Goal: Register for event/course

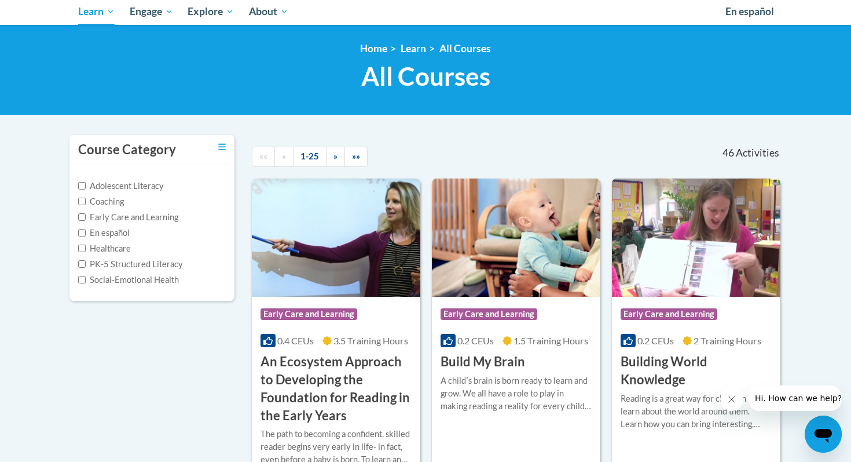
scroll to position [142, 0]
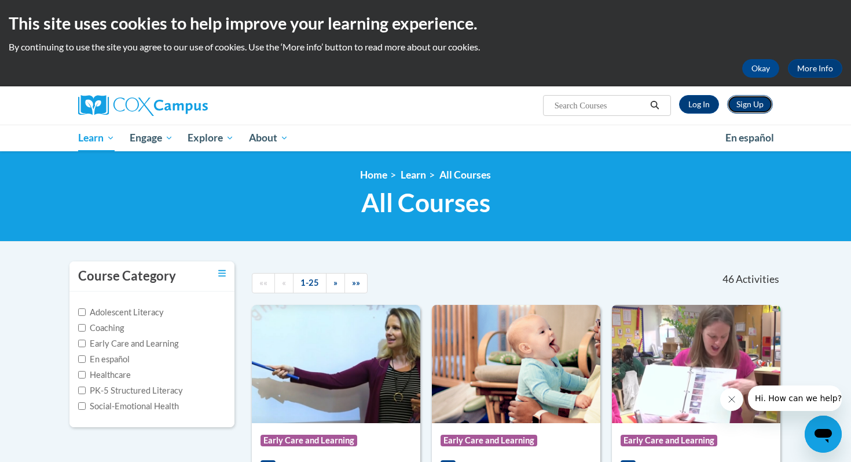
click at [740, 104] on link "Sign Up" at bounding box center [750, 104] width 46 height 19
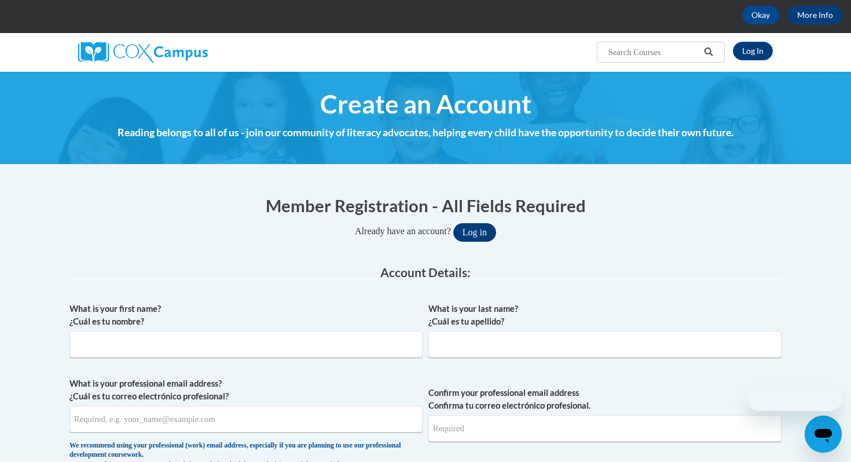
scroll to position [120, 0]
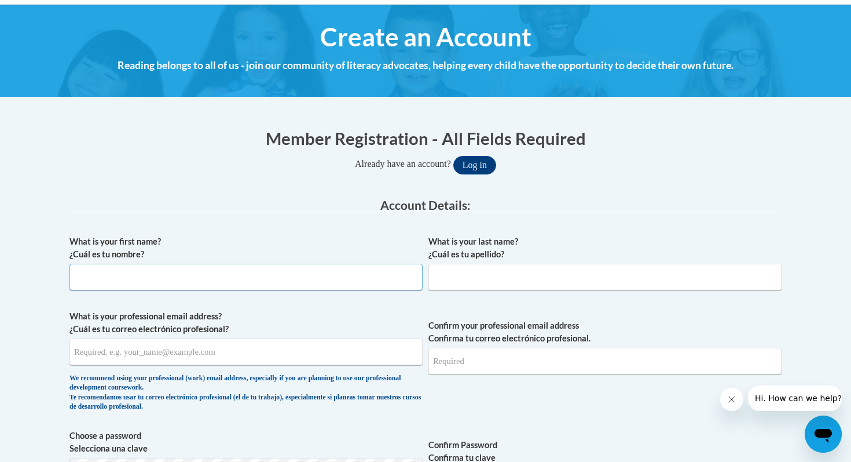
click at [318, 277] on input "What is your first name? ¿Cuál es tu nombre?" at bounding box center [246, 277] width 353 height 27
type input "Penelope"
type input "Xeron"
type input "psx2@georgetown.edu"
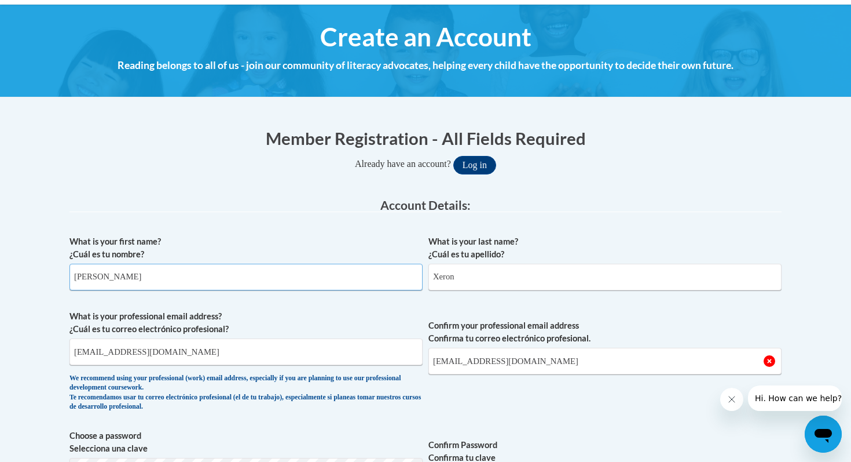
scroll to position [183, 0]
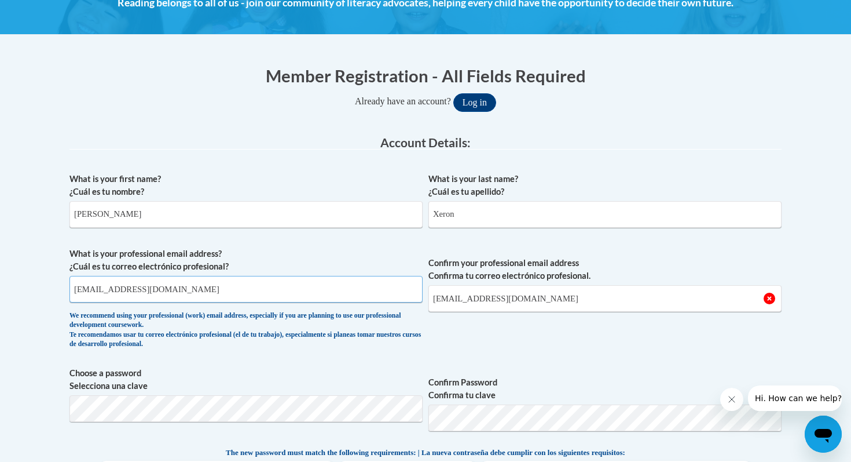
click at [170, 288] on input "psx2@georgetown.edu" at bounding box center [246, 289] width 353 height 27
type input "penelopesophia12@gmail.com"
click at [473, 302] on input "psx2@georgetown.edu" at bounding box center [605, 298] width 353 height 27
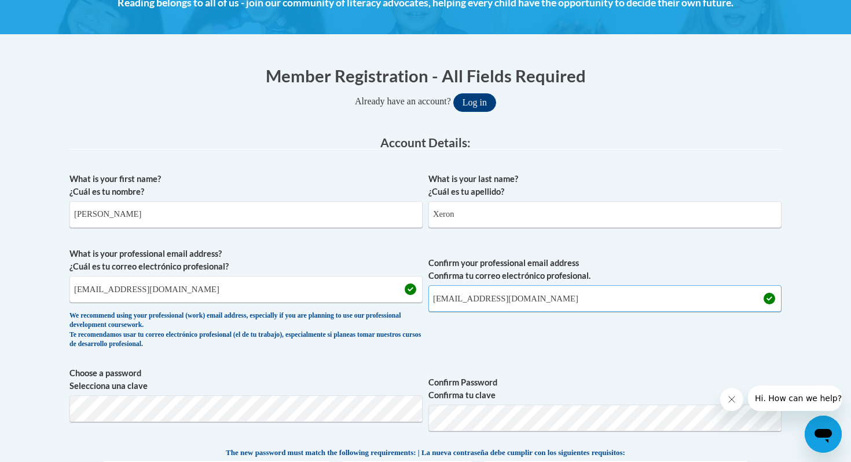
click at [473, 302] on input "psx2@georgetown.edu" at bounding box center [605, 298] width 353 height 27
type input "penelopesophia12@gmail.com"
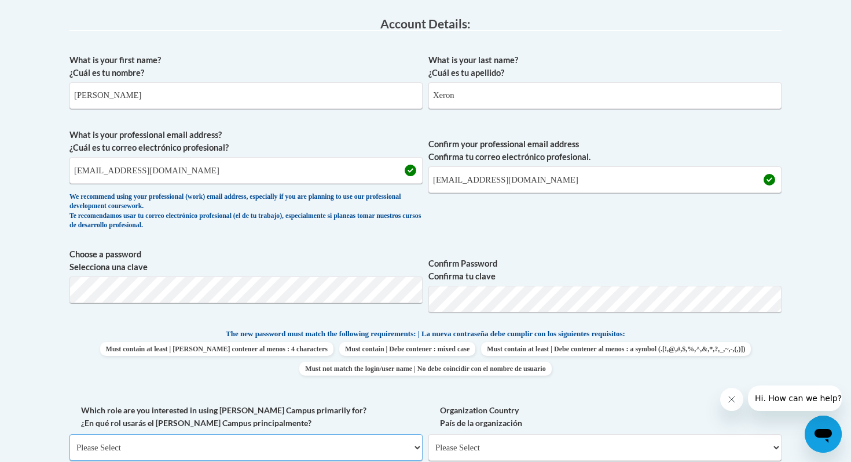
scroll to position [576, 0]
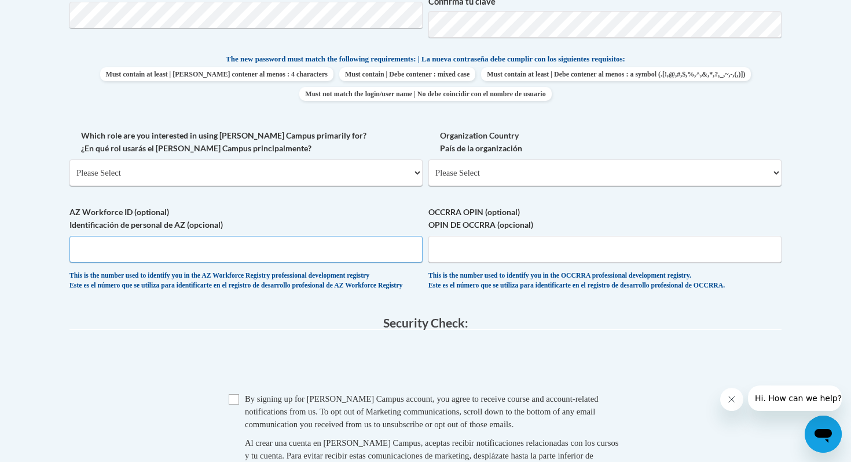
click at [293, 236] on input "AZ Workforce ID (optional) Identificación de personal de AZ (opcional)" at bounding box center [246, 249] width 353 height 27
click at [276, 173] on select "Please Select College/University | Colegio/Universidad Community/Nonprofit Part…" at bounding box center [246, 172] width 353 height 27
click at [159, 180] on select "Please Select College/University | Colegio/Universidad Community/Nonprofit Part…" at bounding box center [246, 172] width 353 height 27
select select "fbf2d438-af2f-41f8-98f1-81c410e29de3"
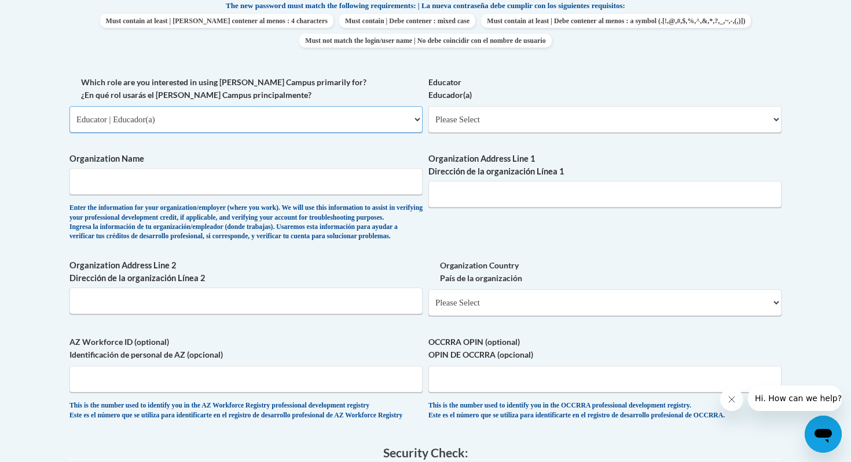
scroll to position [642, 0]
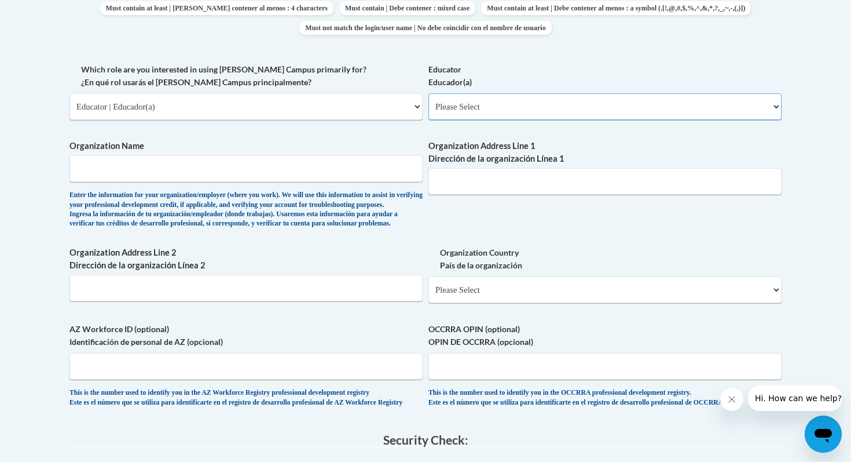
click at [465, 103] on select "Please Select Early Learning/Daycare Teacher/Family Home Care Provider | Maestr…" at bounding box center [605, 106] width 353 height 27
click at [140, 105] on select "Please Select College/University | Colegio/Universidad Community/Nonprofit Part…" at bounding box center [246, 106] width 353 height 27
click at [509, 115] on select "Please Select Early Learning/Daycare Teacher/Family Home Care Provider | Maestr…" at bounding box center [605, 106] width 353 height 27
select select "8e40623d-54d0-45cd-9f92-5df65cd3f8cf"
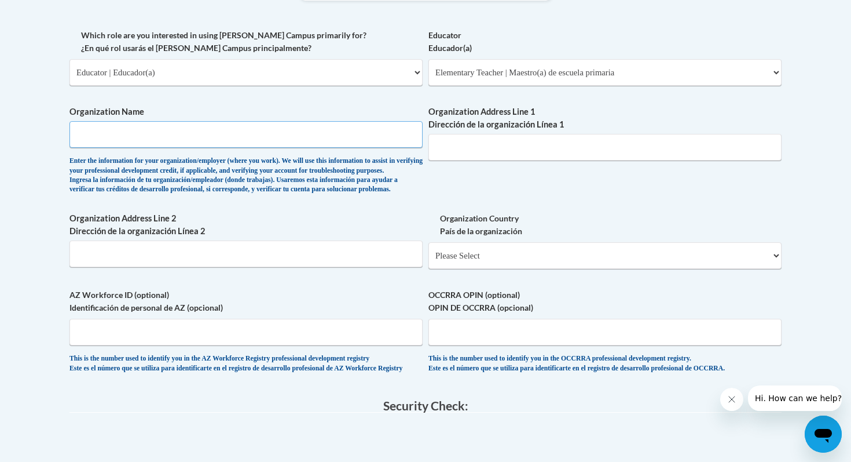
click at [339, 129] on input "Organization Name" at bounding box center [246, 134] width 353 height 27
type input "T"
type input "Teach for America- Ignite"
click at [302, 116] on label "Organization Name" at bounding box center [246, 111] width 353 height 13
click at [302, 121] on input "Teach for America- Ignite" at bounding box center [246, 134] width 353 height 27
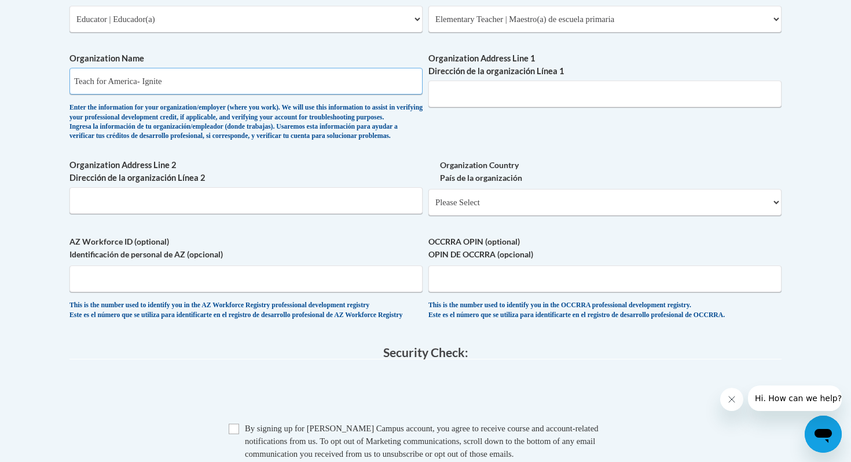
scroll to position [734, 0]
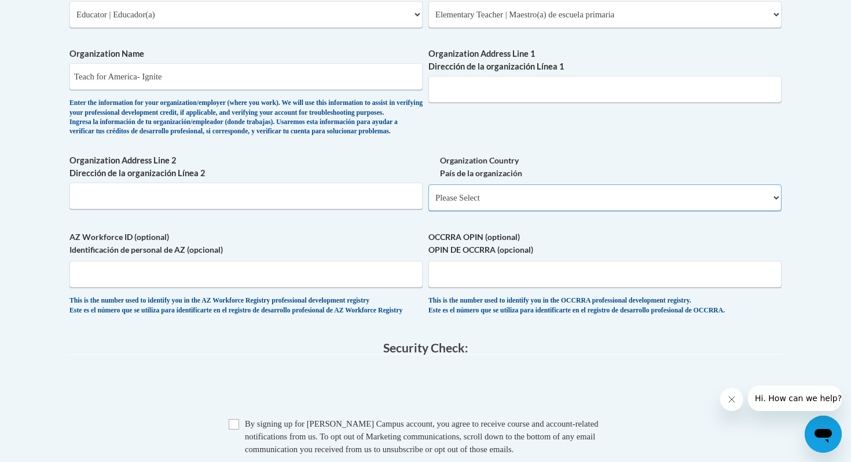
click at [449, 211] on select "Please Select United States | Estados Unidos Outside of the United States | Fue…" at bounding box center [605, 197] width 353 height 27
select select "ad49bcad-a171-4b2e-b99c-48b446064914"
select select
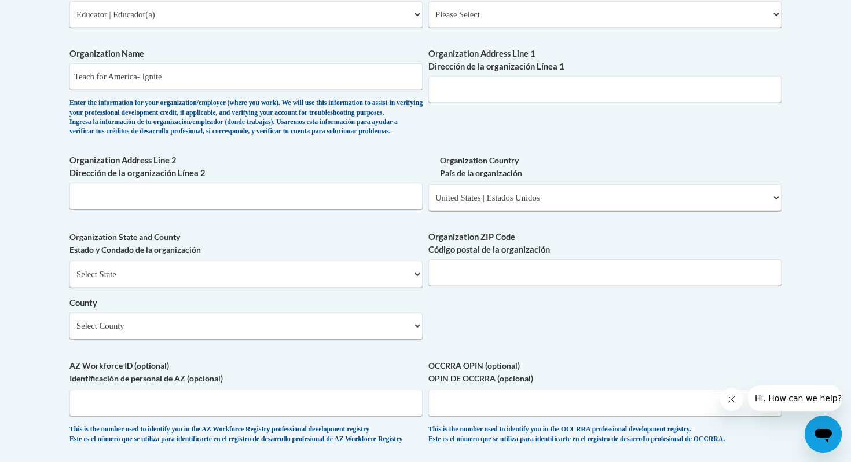
click at [349, 310] on div "Select State Alabama Alaska Arizona Arkansas California Colorado Connecticut De…" at bounding box center [246, 300] width 353 height 78
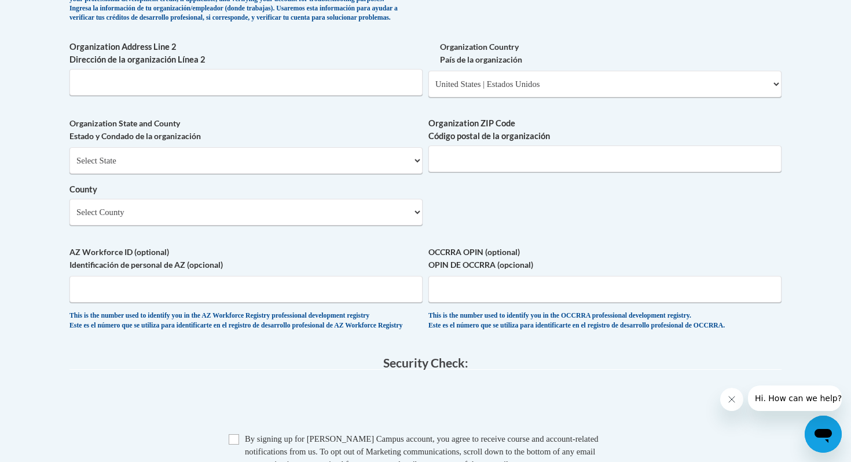
scroll to position [847, 0]
click at [340, 174] on select "Select State Alabama Alaska Arizona Arkansas California Colorado Connecticut De…" at bounding box center [246, 161] width 353 height 27
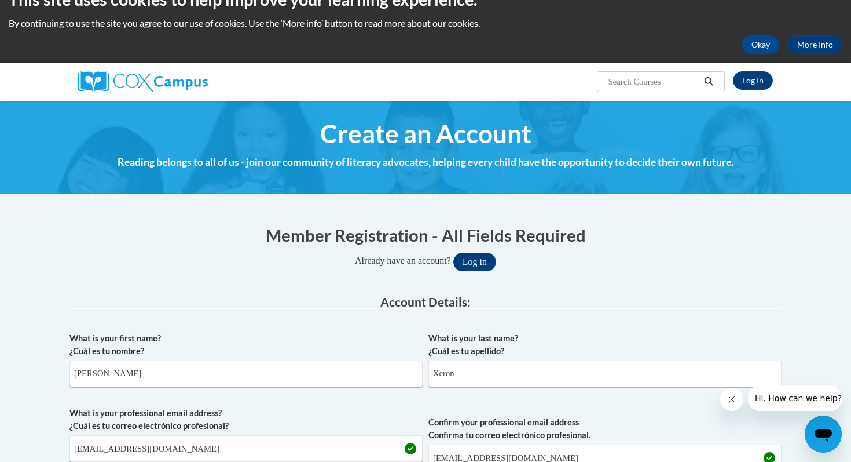
scroll to position [0, 0]
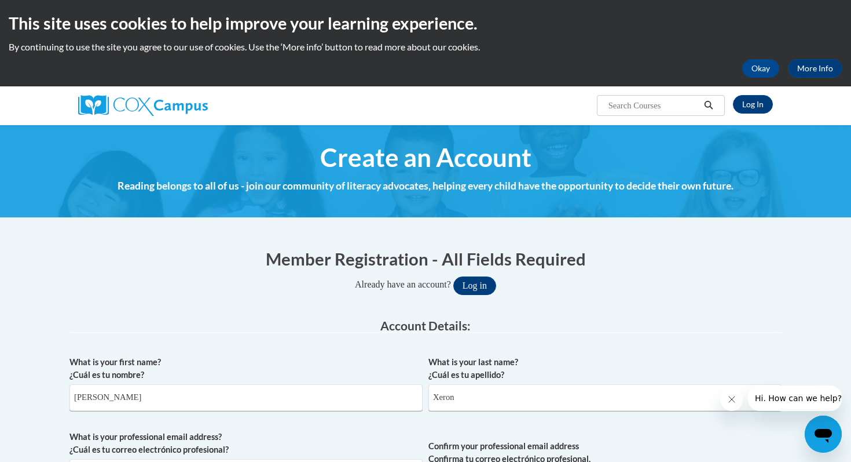
click at [658, 99] on input "Search..." at bounding box center [654, 105] width 93 height 14
type input "systematics"
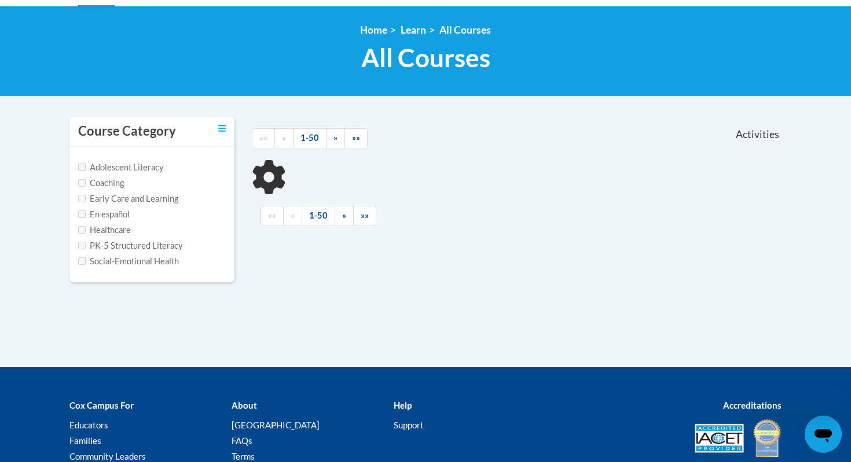
scroll to position [142, 0]
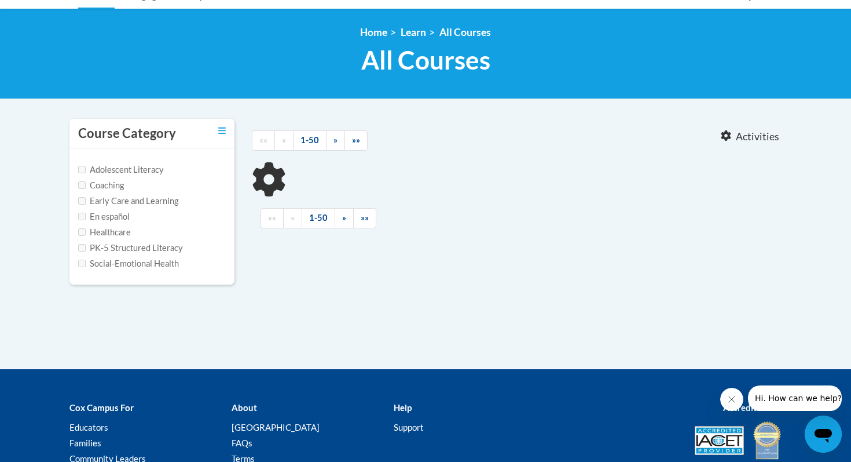
type input "systematics"
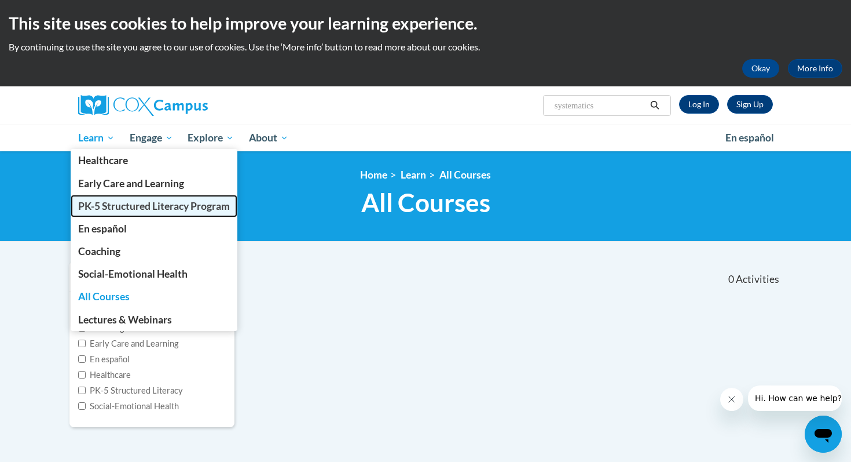
click at [102, 206] on span "PK-5 Structured Literacy Program" at bounding box center [154, 206] width 152 height 12
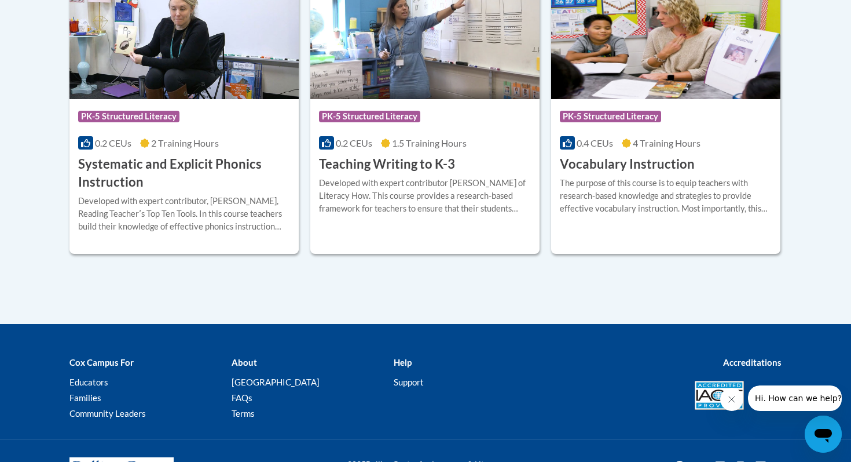
scroll to position [1417, 0]
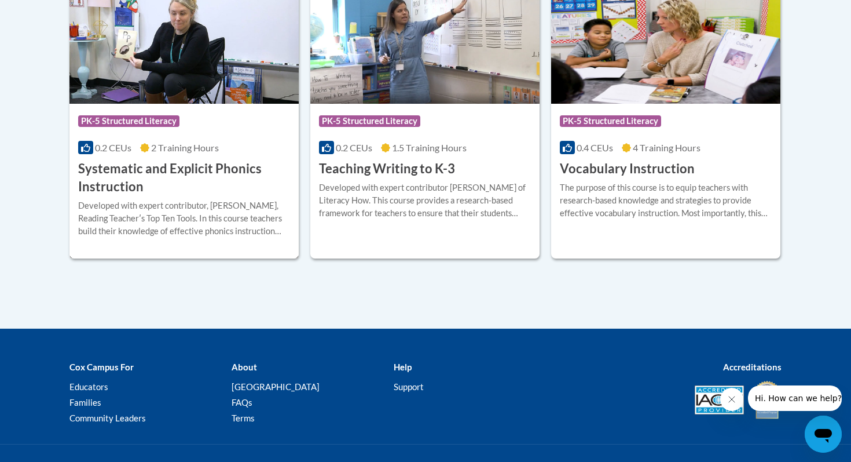
click at [180, 171] on h3 "Systematic and Explicit Phonics Instruction" at bounding box center [184, 178] width 212 height 36
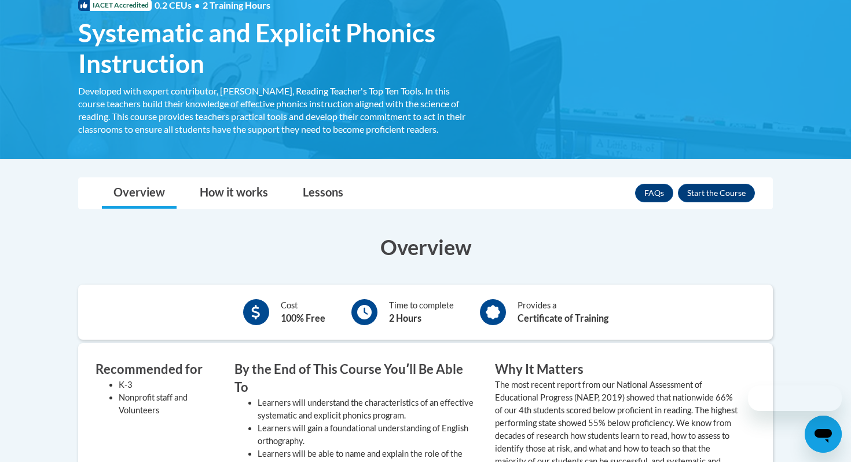
scroll to position [189, 0]
click at [707, 202] on div "FAQs Enroll" at bounding box center [695, 192] width 120 height 30
click at [705, 191] on button "Enroll" at bounding box center [716, 192] width 77 height 19
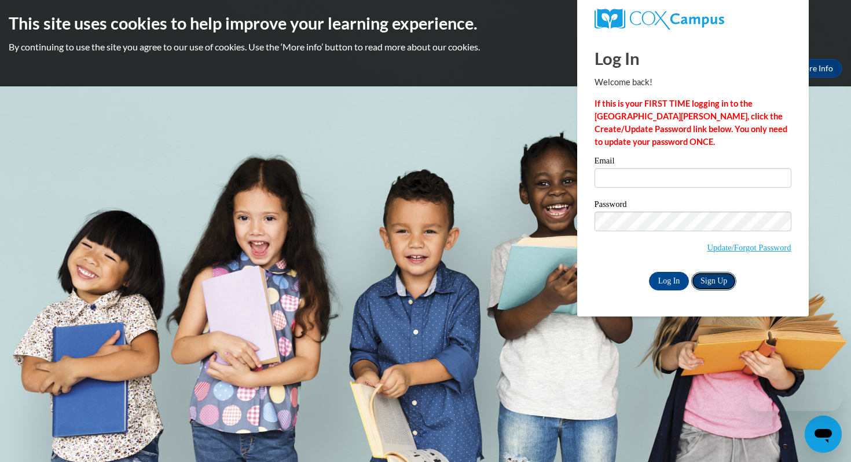
click at [706, 281] on link "Sign Up" at bounding box center [714, 281] width 45 height 19
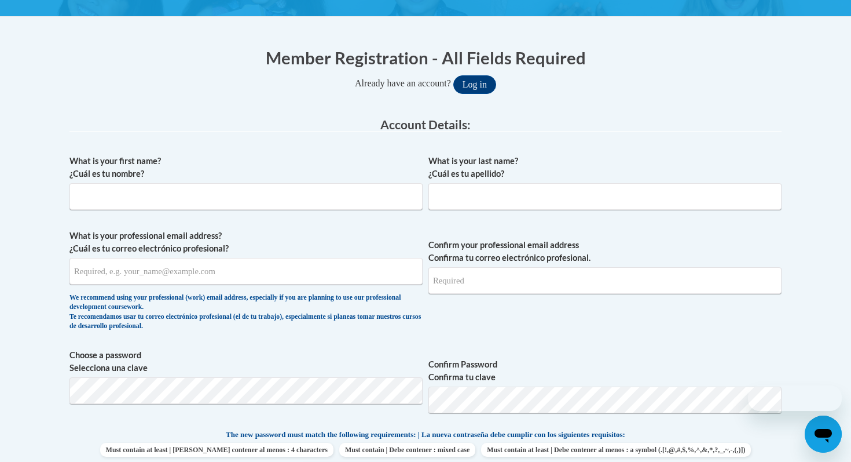
scroll to position [211, 0]
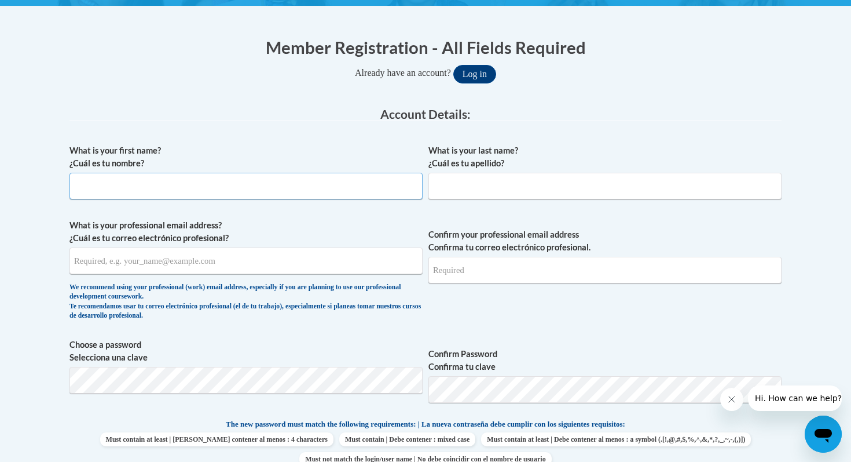
click at [360, 180] on input "What is your first name? ¿Cuál es tu nombre?" at bounding box center [246, 186] width 353 height 27
type input "[PERSON_NAME]"
type input "Xeron"
type input "[EMAIL_ADDRESS][DOMAIN_NAME]"
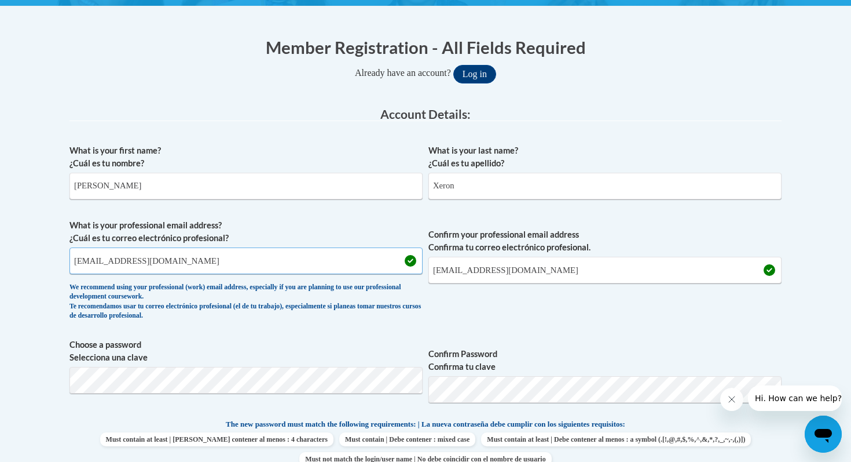
click at [298, 269] on input "[EMAIL_ADDRESS][DOMAIN_NAME]" at bounding box center [246, 260] width 353 height 27
type input "[EMAIL_ADDRESS][DOMAIN_NAME]"
click at [440, 264] on input "[EMAIL_ADDRESS][DOMAIN_NAME]" at bounding box center [605, 270] width 353 height 27
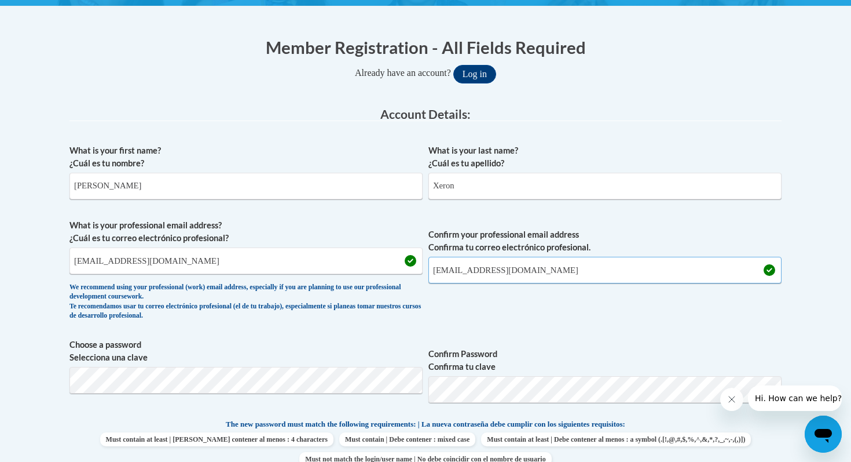
click at [440, 264] on input "[EMAIL_ADDRESS][DOMAIN_NAME]" at bounding box center [605, 270] width 353 height 27
type input "[EMAIL_ADDRESS][DOMAIN_NAME]"
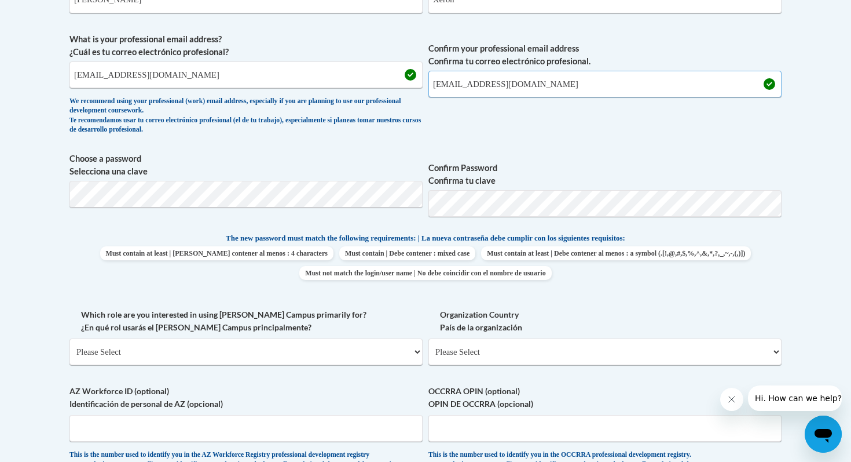
scroll to position [400, 0]
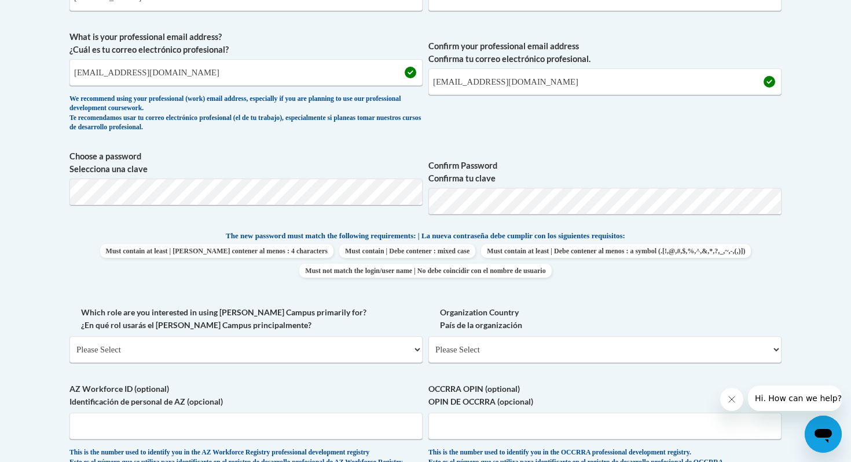
click at [467, 215] on span "Confirm Password Confirma tu clave" at bounding box center [605, 187] width 353 height 74
click at [465, 215] on span "Confirm Password Confirma tu clave" at bounding box center [605, 187] width 353 height 74
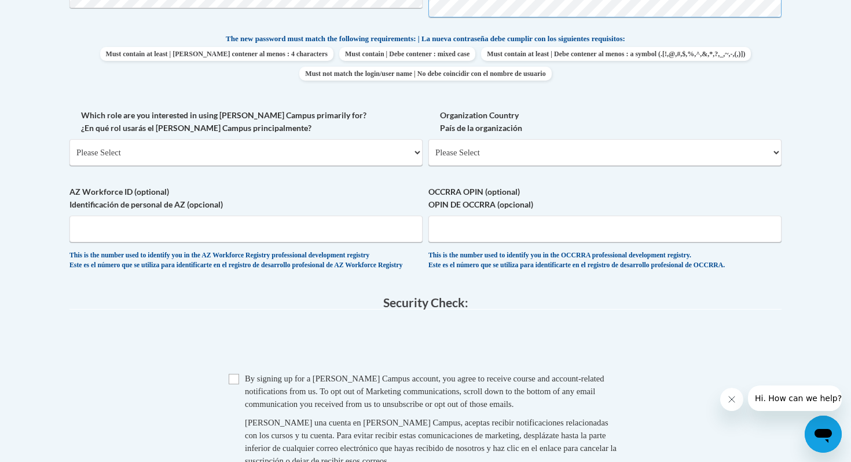
scroll to position [598, 0]
click at [174, 147] on select "Please Select College/University | Colegio/Universidad Community/Nonprofit Part…" at bounding box center [246, 151] width 353 height 27
select select "fbf2d438-af2f-41f8-98f1-81c410e29de3"
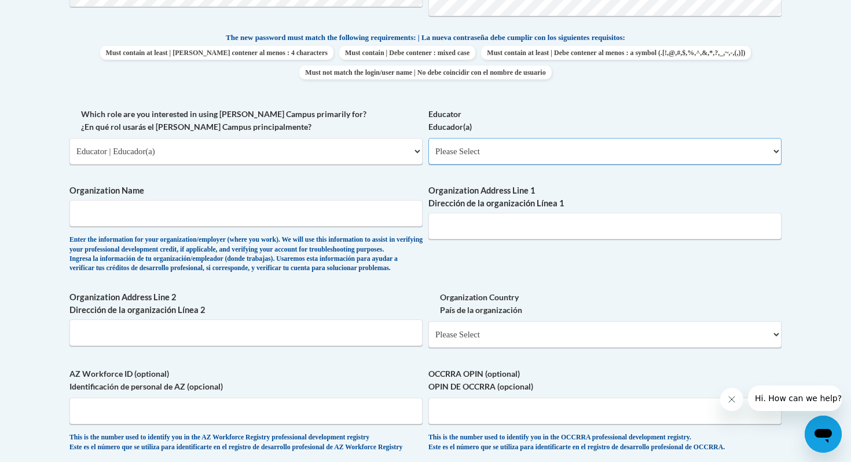
click at [444, 153] on select "Please Select Early Learning/Daycare Teacher/Family Home Care Provider | Maestr…" at bounding box center [605, 151] width 353 height 27
select select "8e40623d-54d0-45cd-9f92-5df65cd3f8cf"
click at [302, 216] on input "Organization Name" at bounding box center [246, 213] width 353 height 27
click at [313, 273] on div "Enter the information for your organization/employer (where you work). We will …" at bounding box center [246, 254] width 353 height 38
click at [327, 215] on input "Organization Name" at bounding box center [246, 213] width 353 height 27
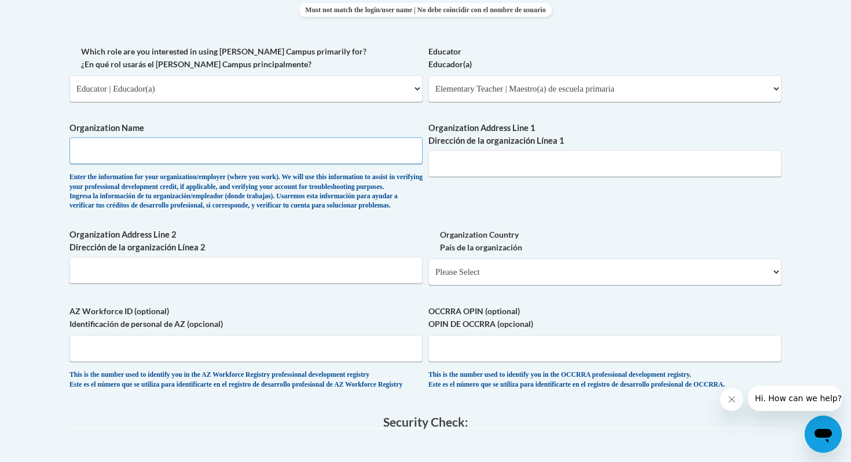
scroll to position [661, 0]
click at [227, 155] on input "Organization Name" at bounding box center [246, 150] width 353 height 27
type input "Teach For America- Ignite"
click at [517, 165] on input "Organization Address Line 1 Dirección de la organización Línea 1" at bounding box center [605, 162] width 353 height 27
click at [372, 253] on label "Organization Address Line 2 Dirección de la organización Línea 2" at bounding box center [246, 240] width 353 height 25
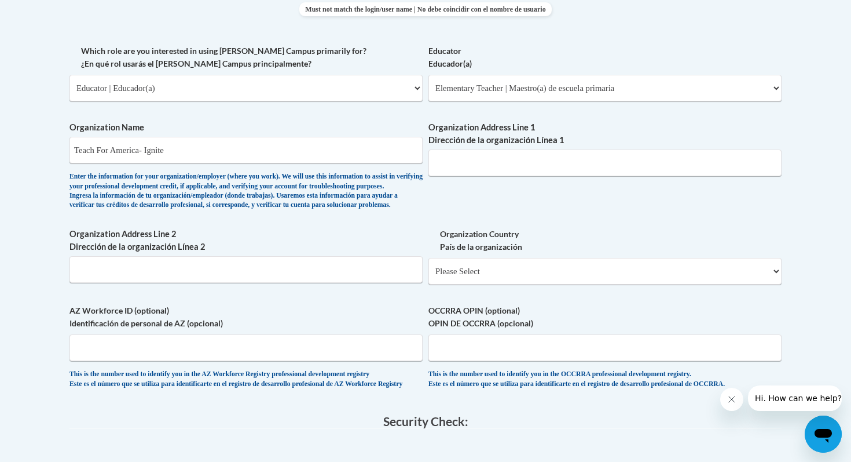
click at [372, 256] on input "Organization Address Line 2 Dirección de la organización Línea 2" at bounding box center [246, 269] width 353 height 27
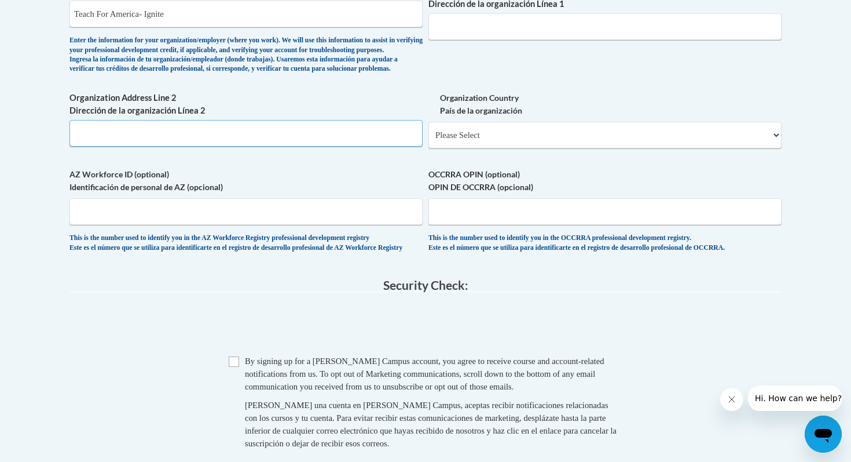
scroll to position [798, 0]
click at [489, 148] on select "Please Select [GEOGRAPHIC_DATA] | [GEOGRAPHIC_DATA] Outside of [GEOGRAPHIC_DATA…" at bounding box center [605, 134] width 353 height 27
select select "ad49bcad-a171-4b2e-b99c-48b446064914"
select select
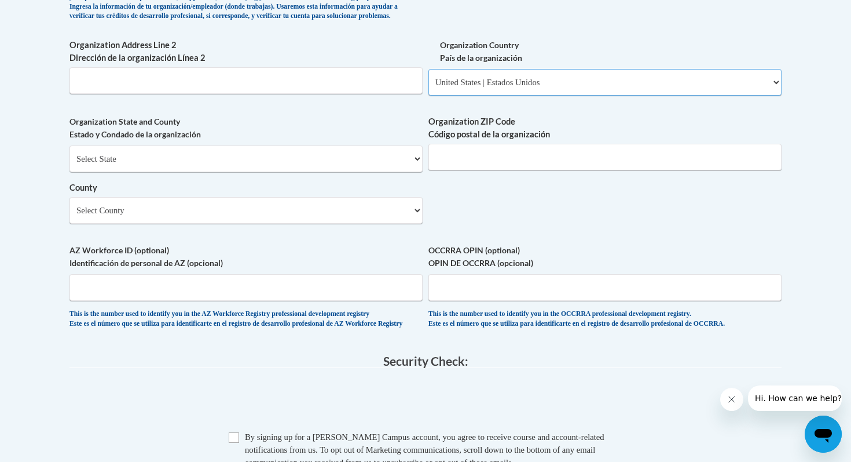
scroll to position [851, 0]
click at [349, 222] on select "Select County Allegany [PERSON_NAME] [GEOGRAPHIC_DATA] [GEOGRAPHIC_DATA] [PERSO…" at bounding box center [246, 209] width 353 height 27
click at [233, 221] on select "Select County Allegany [PERSON_NAME] [GEOGRAPHIC_DATA] [GEOGRAPHIC_DATA] [PERSO…" at bounding box center [246, 209] width 353 height 27
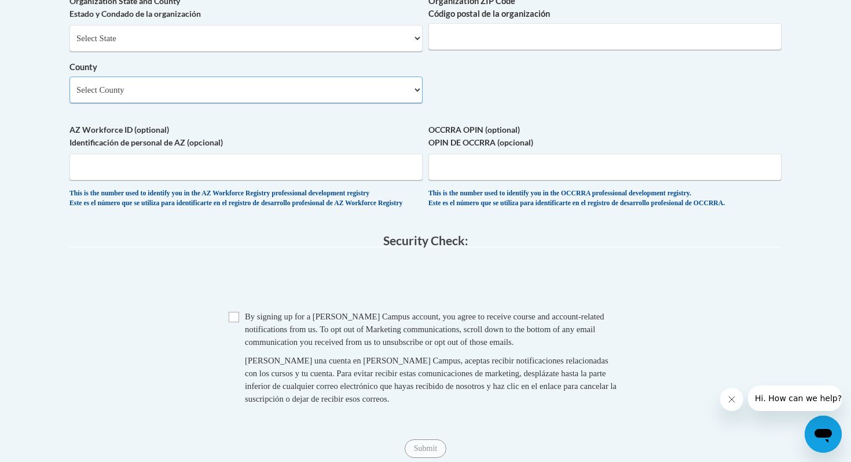
scroll to position [993, 0]
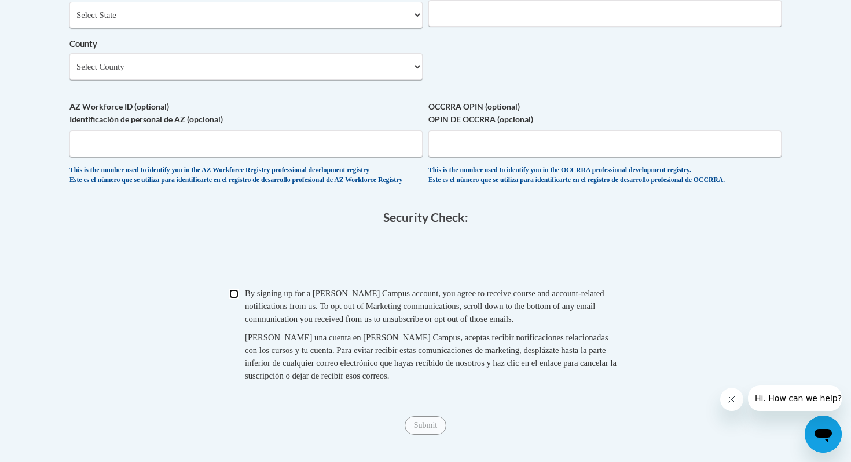
click at [231, 299] on input "Checkbox" at bounding box center [234, 293] width 10 height 10
checkbox input "true"
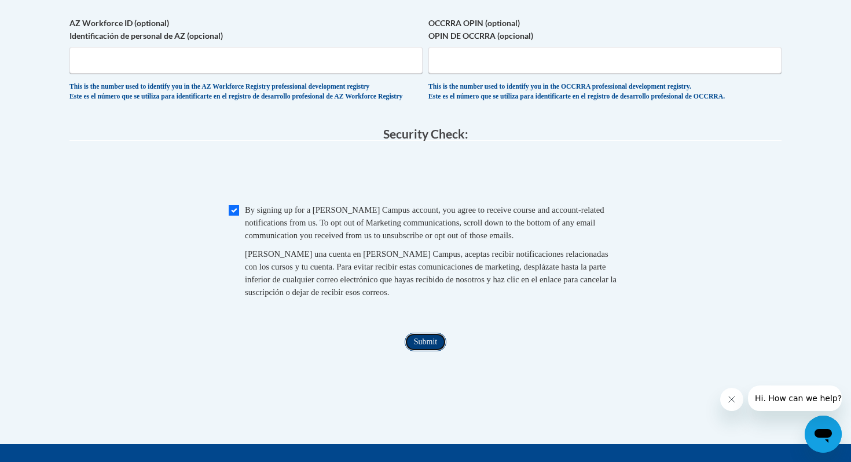
click at [433, 351] on input "Submit" at bounding box center [426, 341] width 42 height 19
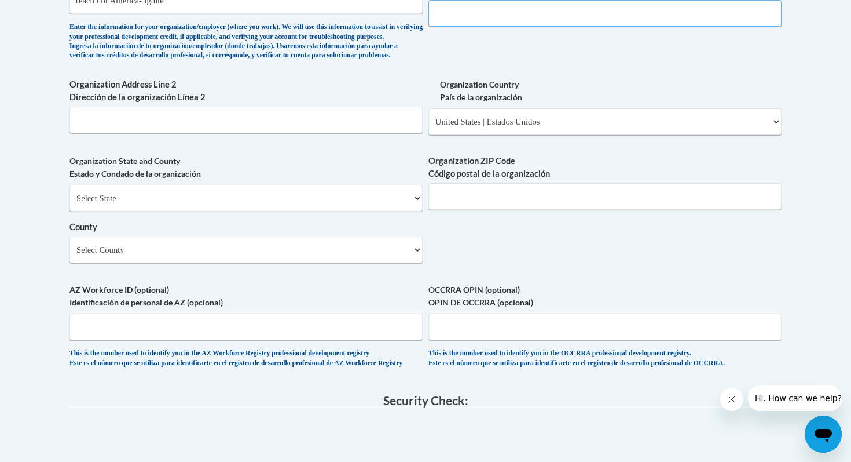
scroll to position [644, 0]
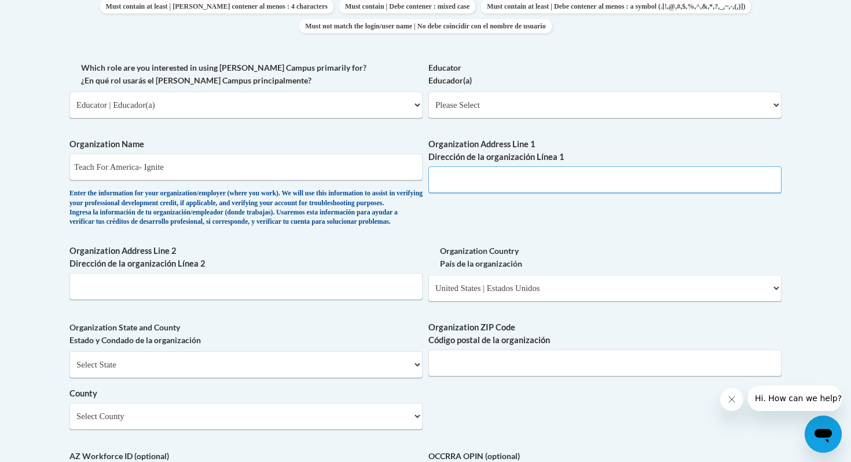
click at [468, 167] on input "Organization Address Line 1 Dirección de la organización Línea 1" at bounding box center [605, 179] width 353 height 27
click at [467, 181] on input "Organization Address Line 1 Dirección de la organización Línea 1" at bounding box center [605, 179] width 353 height 27
click at [458, 112] on select "Please Select Early Learning/Daycare Teacher/Family Home Care Provider | Maestr…" at bounding box center [605, 105] width 353 height 27
select select "8e40623d-54d0-45cd-9f92-5df65cd3f8cf"
click at [462, 138] on label "Organization Address Line 1 Dirección de la organización Línea 1" at bounding box center [605, 150] width 353 height 25
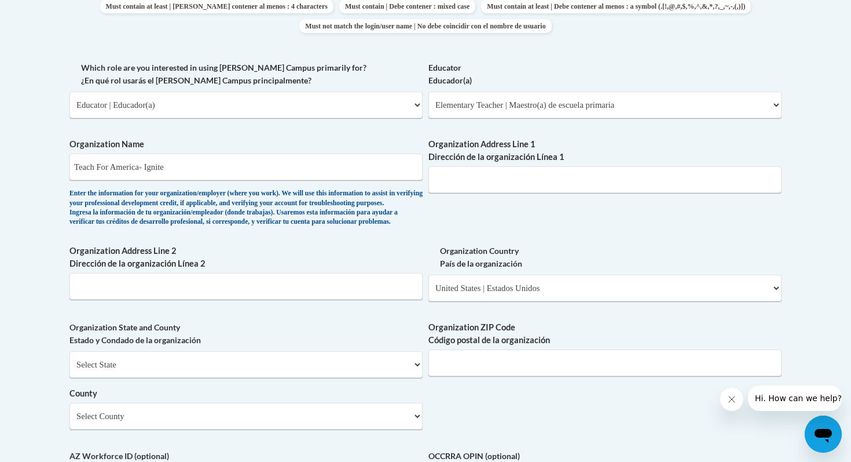
click at [462, 166] on input "Organization Address Line 1 Dirección de la organización Línea 1" at bounding box center [605, 179] width 353 height 27
click at [502, 174] on input "Organization Address Line 1 Dirección de la organización Línea 1" at bounding box center [605, 179] width 353 height 27
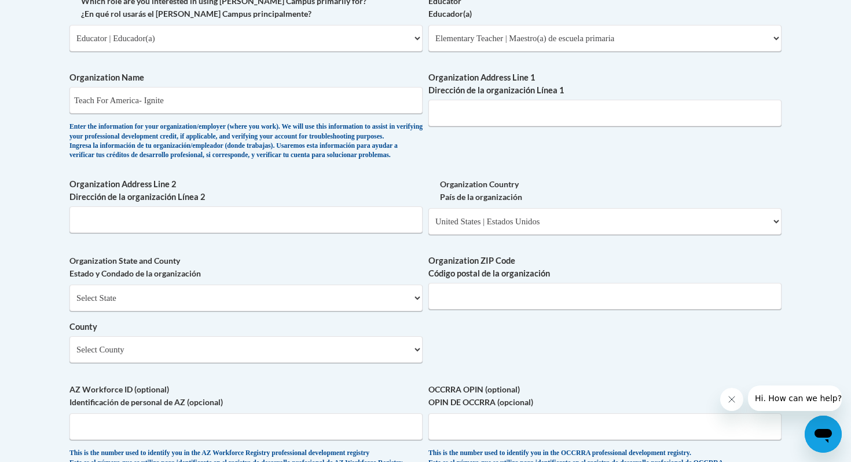
scroll to position [715, 0]
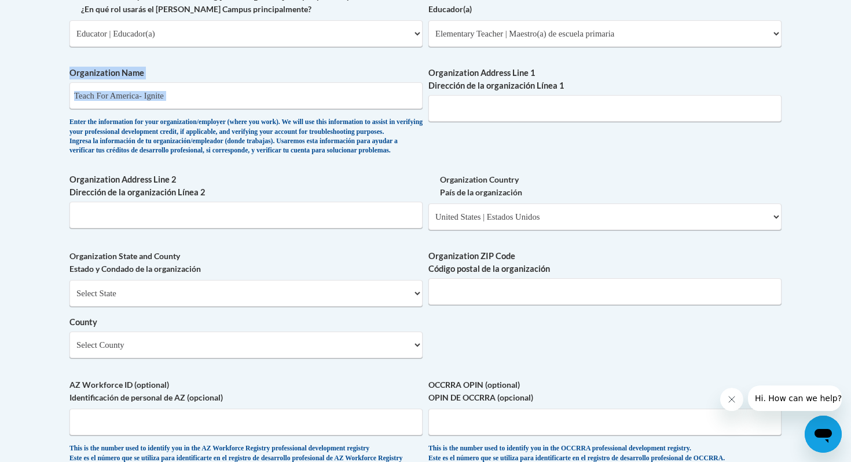
drag, startPoint x: 188, startPoint y: 112, endPoint x: 64, endPoint y: 92, distance: 125.6
click at [64, 92] on div "Member Registration - All Fields Required Already have an account? Log in Prefe…" at bounding box center [426, 128] width 730 height 1216
click at [187, 196] on label "Organization Address Line 2 Dirección de la organización Línea 2" at bounding box center [246, 185] width 353 height 25
click at [187, 202] on input "Organization Address Line 2 Dirección de la organización Línea 2" at bounding box center [246, 215] width 353 height 27
click at [175, 91] on input "Teach For America- Ignite" at bounding box center [246, 95] width 353 height 27
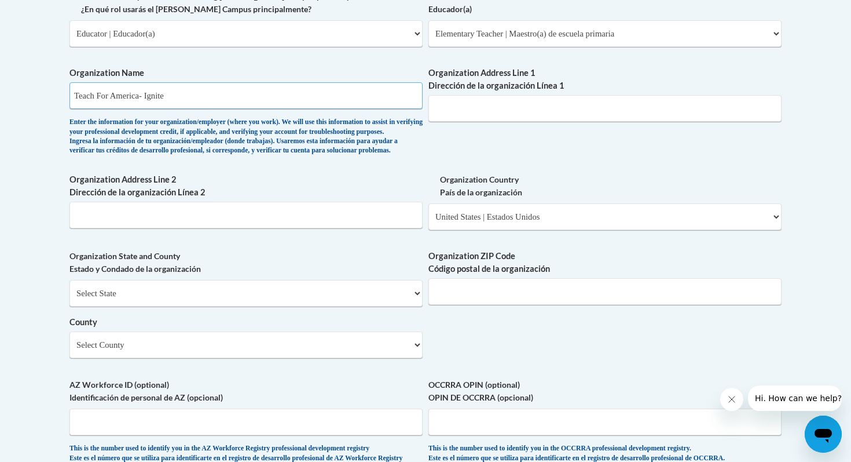
drag, startPoint x: 179, startPoint y: 95, endPoint x: 71, endPoint y: 93, distance: 107.7
click at [71, 93] on input "Teach For America- Ignite" at bounding box center [246, 95] width 353 height 27
type input "="
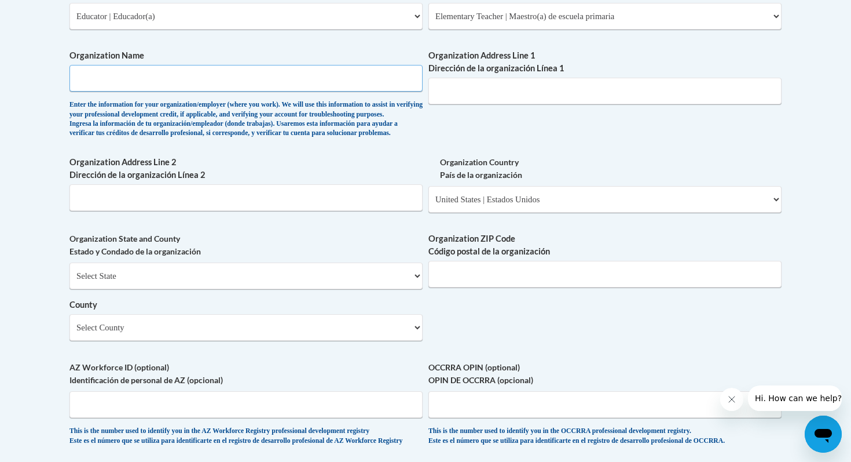
scroll to position [734, 0]
